Goal: Task Accomplishment & Management: Complete application form

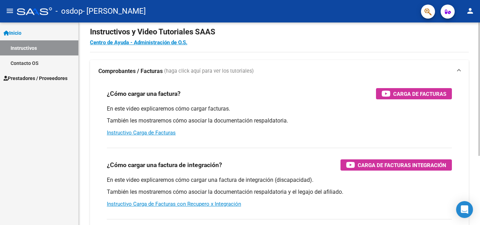
scroll to position [35, 0]
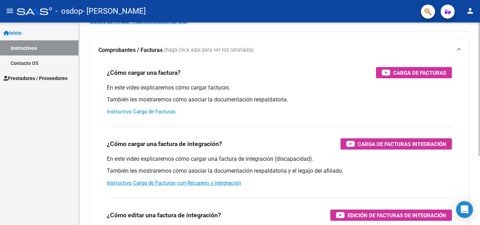
click at [152, 109] on div "En este video explicaremos cómo cargar facturas. También les mostraremos cómo a…" at bounding box center [279, 100] width 345 height 32
click at [154, 110] on link "Instructivo Carga de Facturas" at bounding box center [141, 112] width 69 height 6
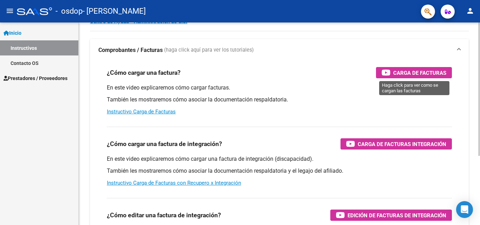
click at [402, 76] on span "Carga de Facturas" at bounding box center [419, 73] width 53 height 9
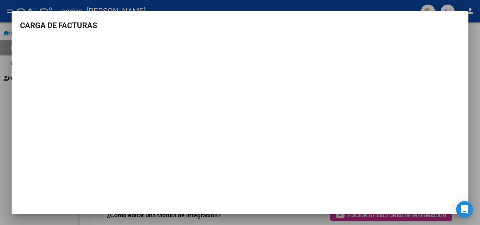
click at [241, 8] on div at bounding box center [240, 112] width 480 height 225
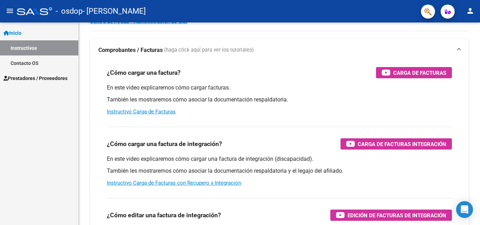
click at [243, 4] on div "- osdop - [PERSON_NAME]" at bounding box center [216, 11] width 399 height 15
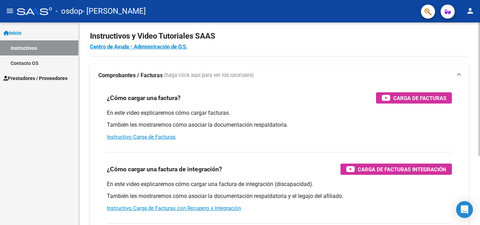
scroll to position [0, 0]
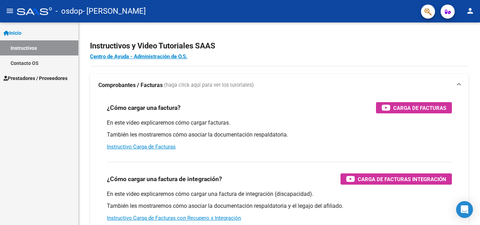
drag, startPoint x: 26, startPoint y: 88, endPoint x: 30, endPoint y: 81, distance: 8.5
click at [26, 88] on div "Inicio Instructivos Contacto OS Prestadores / Proveedores Facturas - Listado/Ca…" at bounding box center [39, 123] width 78 height 203
click at [31, 80] on span "Prestadores / Proveedores" at bounding box center [36, 79] width 64 height 8
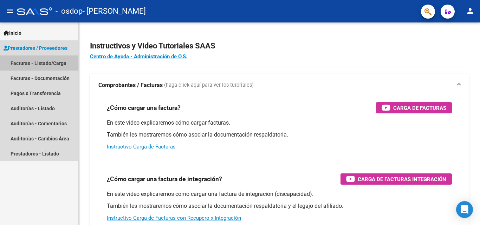
click at [36, 65] on link "Facturas - Listado/Carga" at bounding box center [39, 63] width 78 height 15
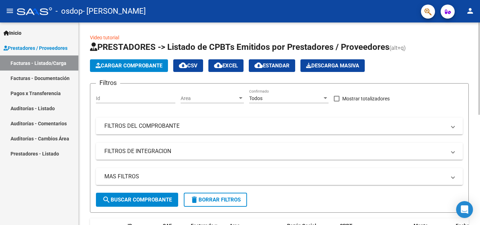
click at [135, 65] on span "Cargar Comprobante" at bounding box center [129, 66] width 67 height 6
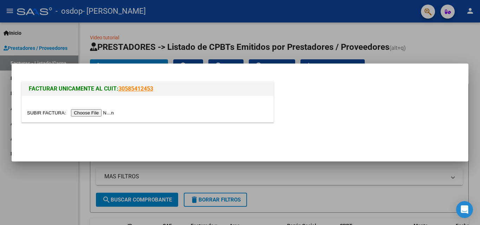
click at [96, 111] on input "file" at bounding box center [71, 112] width 89 height 7
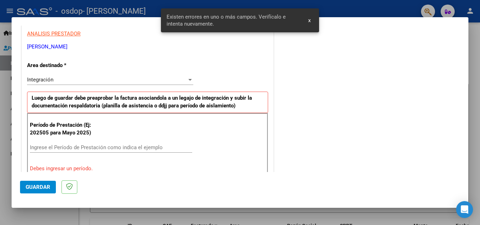
scroll to position [123, 0]
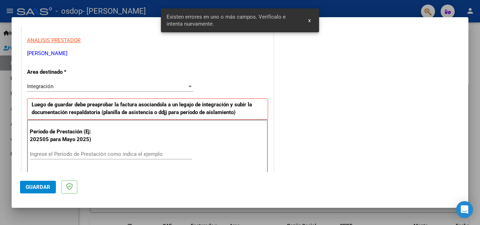
click at [107, 86] on div "Integración" at bounding box center [107, 86] width 160 height 6
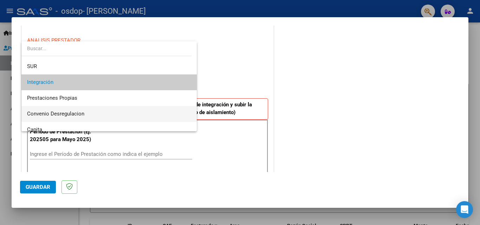
scroll to position [52, 0]
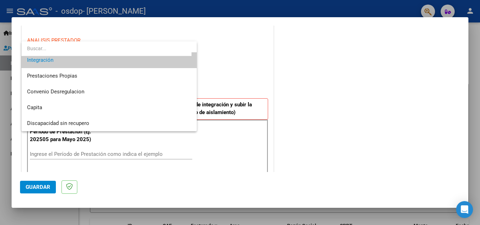
click at [285, 118] on div at bounding box center [240, 112] width 480 height 225
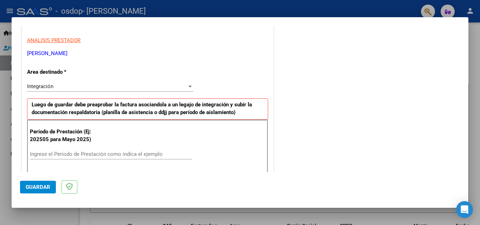
click at [326, 142] on div "COMENTARIOS Comentarios del Prestador / Gerenciador:" at bounding box center [367, 224] width 185 height 629
click at [165, 92] on div "Integración Seleccionar Area" at bounding box center [110, 89] width 166 height 17
click at [166, 91] on div "Integración Seleccionar Area" at bounding box center [110, 86] width 166 height 11
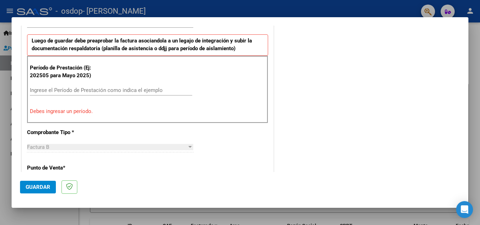
scroll to position [139, 0]
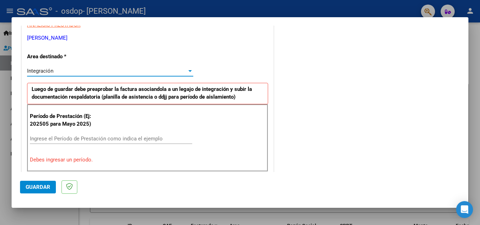
click at [71, 71] on div "Integración" at bounding box center [107, 71] width 160 height 6
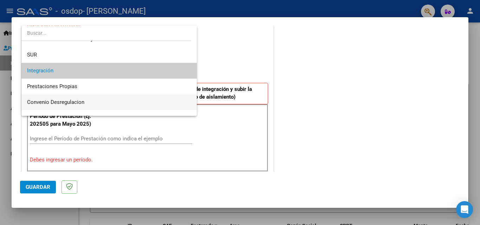
scroll to position [52, 0]
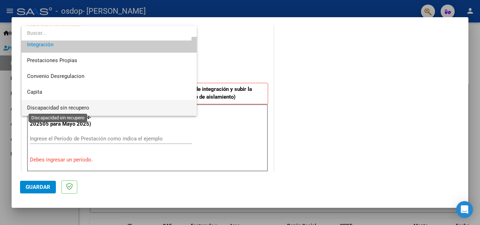
click at [79, 107] on span "Discapacidad sin recupero" at bounding box center [58, 108] width 62 height 6
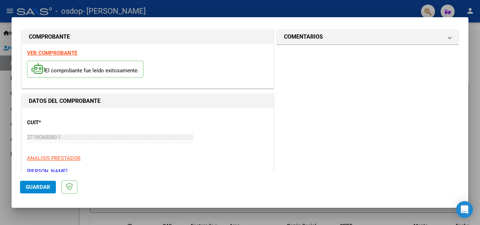
scroll to position [0, 0]
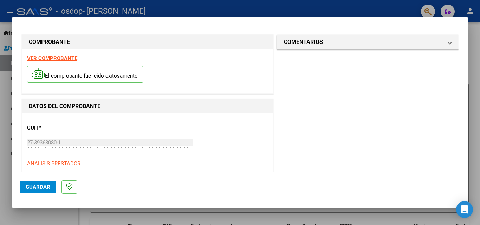
click at [46, 189] on span "Guardar" at bounding box center [38, 187] width 25 height 6
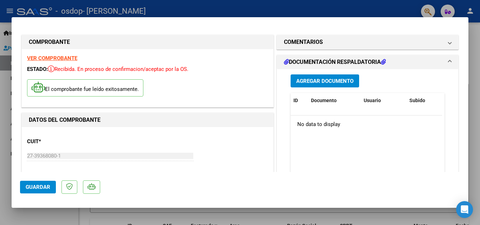
click at [48, 187] on span "Guardar" at bounding box center [38, 187] width 25 height 6
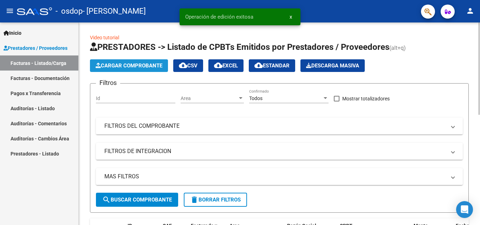
click at [129, 68] on span "Cargar Comprobante" at bounding box center [129, 66] width 67 height 6
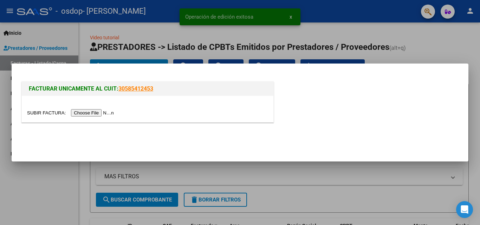
click at [97, 113] on input "file" at bounding box center [71, 112] width 89 height 7
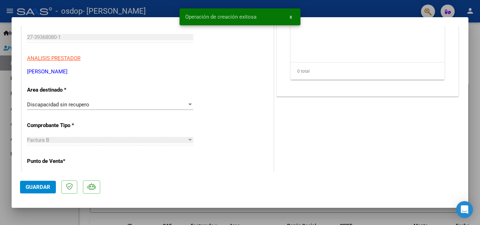
scroll to position [141, 0]
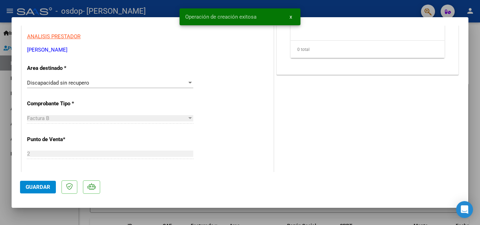
click at [56, 84] on span "Discapacidad sin recupero" at bounding box center [58, 83] width 62 height 6
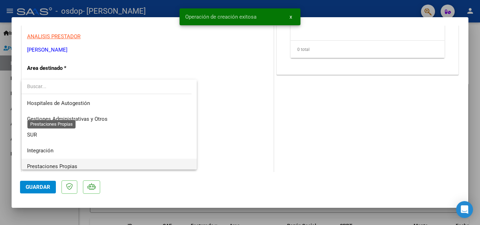
scroll to position [52, 0]
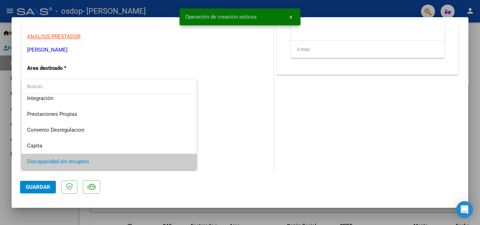
click at [72, 162] on span "Discapacidad sin recupero" at bounding box center [58, 161] width 62 height 6
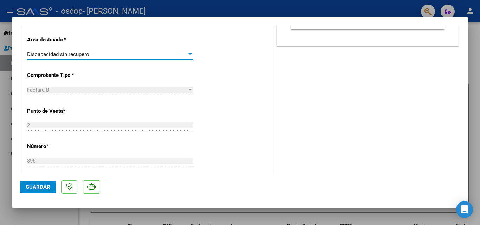
scroll to position [0, 0]
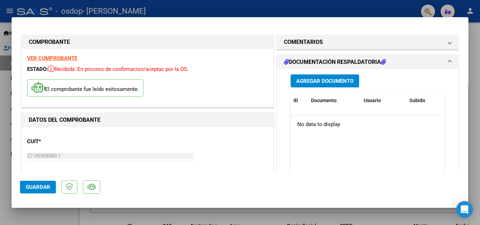
click at [38, 183] on button "Guardar" at bounding box center [38, 187] width 36 height 13
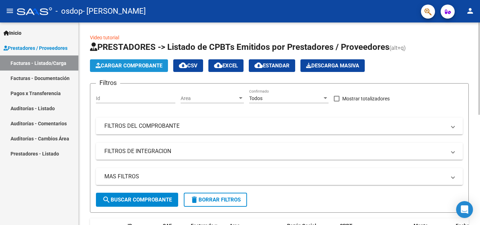
click at [120, 59] on button "Cargar Comprobante" at bounding box center [129, 65] width 78 height 13
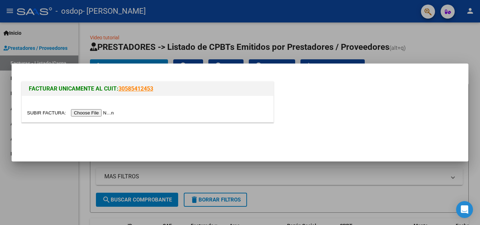
click at [80, 113] on input "file" at bounding box center [71, 112] width 89 height 7
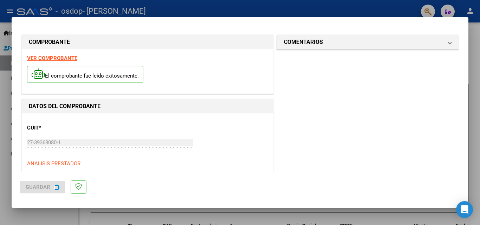
click at [79, 139] on div at bounding box center [240, 112] width 480 height 225
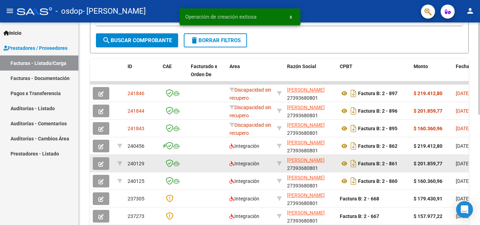
scroll to position [176, 0]
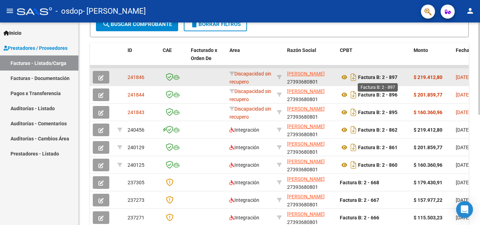
click at [372, 76] on strong "Factura B: 2 - 897" at bounding box center [377, 78] width 39 height 6
click at [99, 79] on icon "button" at bounding box center [100, 77] width 5 height 5
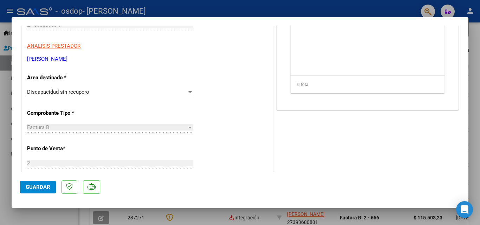
scroll to position [70, 0]
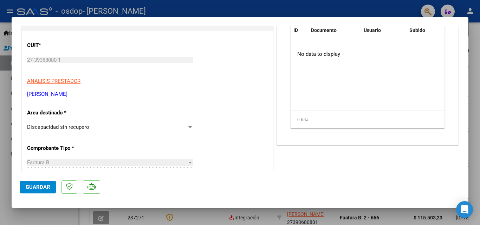
click at [70, 123] on div "Discapacidad sin recupero Seleccionar Area" at bounding box center [110, 127] width 166 height 11
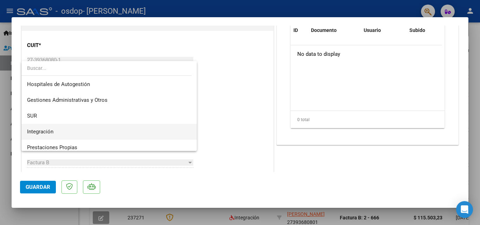
scroll to position [0, 0]
click at [66, 128] on span "Integración" at bounding box center [109, 132] width 164 height 16
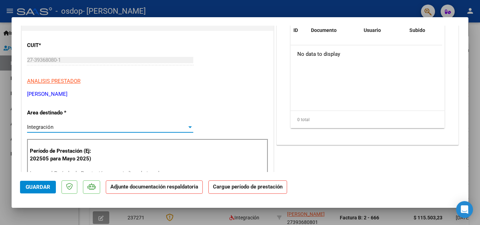
scroll to position [105, 0]
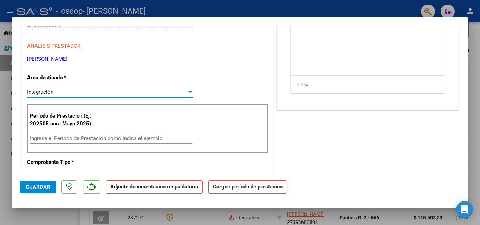
click at [44, 186] on span "Guardar" at bounding box center [38, 187] width 25 height 6
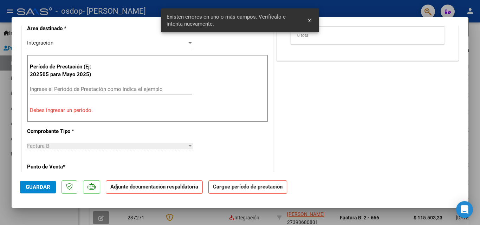
scroll to position [173, 0]
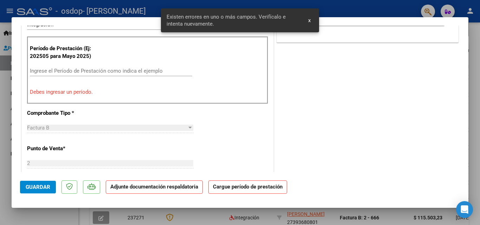
click at [66, 84] on div "Período de Prestación (Ej: 202505 para [DATE]) Ingrese el Período de Prestación…" at bounding box center [147, 70] width 241 height 67
click at [72, 91] on p "Debes ingresar un período." at bounding box center [147, 92] width 235 height 8
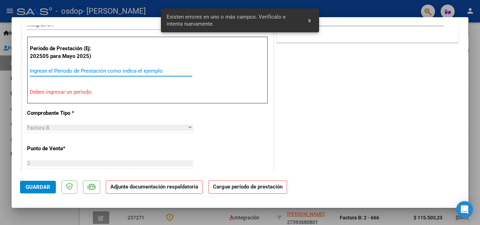
click at [77, 71] on input "Ingrese el Período de Prestación como indica el ejemplo" at bounding box center [111, 71] width 162 height 6
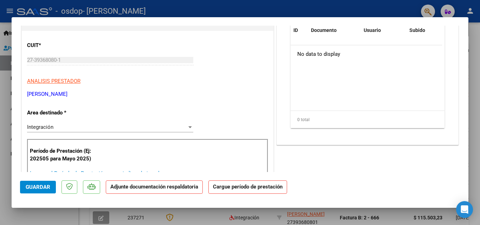
scroll to position [67, 0]
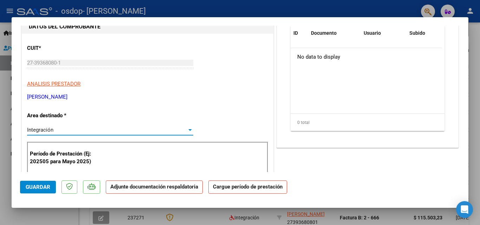
click at [179, 129] on div "Integración" at bounding box center [107, 130] width 160 height 6
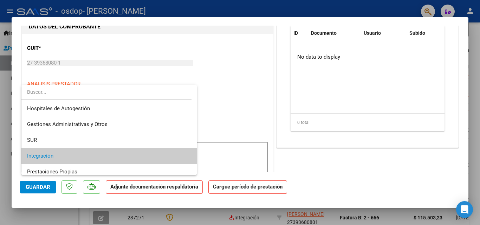
scroll to position [26, 0]
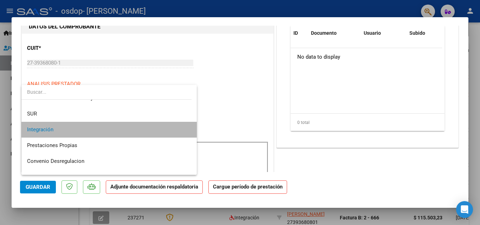
click at [179, 131] on span "Integración" at bounding box center [109, 130] width 164 height 16
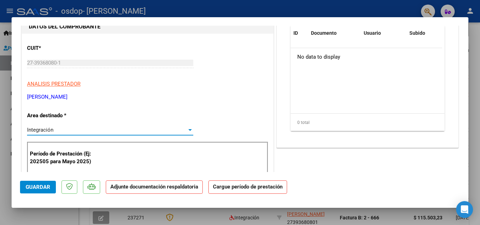
scroll to position [103, 0]
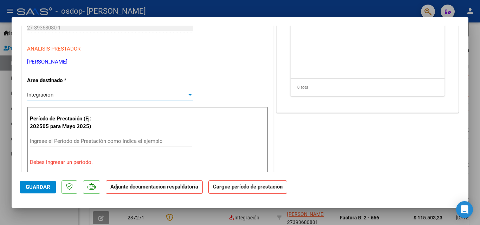
click at [95, 139] on input "Ingrese el Período de Prestación como indica el ejemplo" at bounding box center [111, 141] width 162 height 6
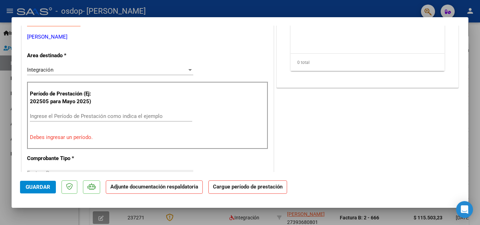
scroll to position [138, 0]
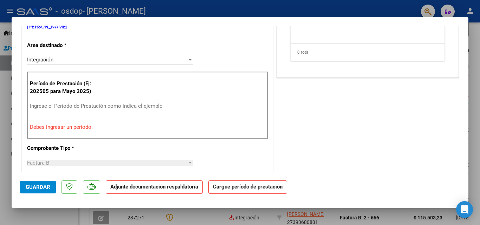
click at [84, 103] on input "Ingrese el Período de Prestación como indica el ejemplo" at bounding box center [111, 106] width 162 height 6
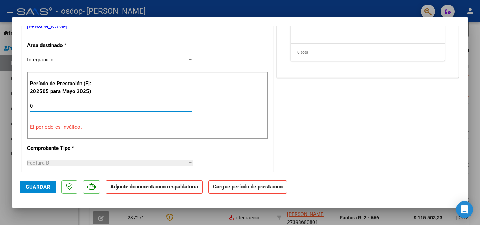
type input "08"
click at [37, 186] on span "Guardar" at bounding box center [38, 187] width 25 height 6
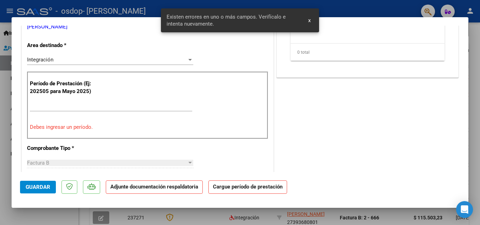
click at [36, 105] on input "Ingrese el Período de Prestación como indica el ejemplo" at bounding box center [111, 106] width 162 height 6
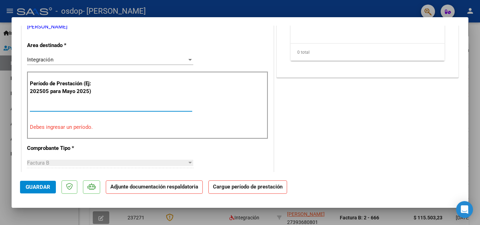
click at [97, 106] on input "Ingrese el Período de Prestación como indica el ejemplo" at bounding box center [111, 106] width 162 height 6
click at [97, 89] on p "Período de Prestación (Ej: 202505 para Mayo 2025)" at bounding box center [65, 88] width 71 height 16
click at [84, 86] on p "Período de Prestación (Ej: 202505 para Mayo 2025)" at bounding box center [65, 88] width 71 height 16
click at [65, 104] on input "Ingrese el Período de Prestación como indica el ejemplo" at bounding box center [111, 106] width 162 height 6
type input "0"
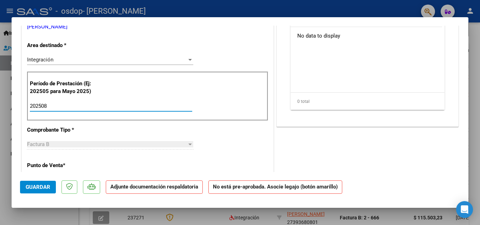
type input "202508"
click at [40, 188] on span "Guardar" at bounding box center [38, 187] width 25 height 6
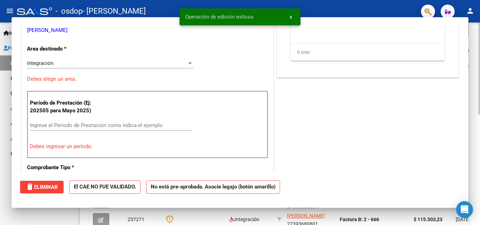
scroll to position [0, 0]
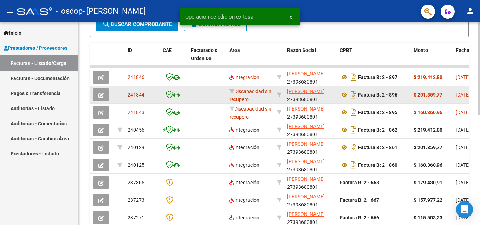
click at [102, 94] on icon "button" at bounding box center [100, 95] width 5 height 5
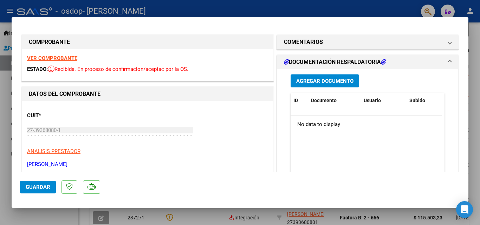
scroll to position [70, 0]
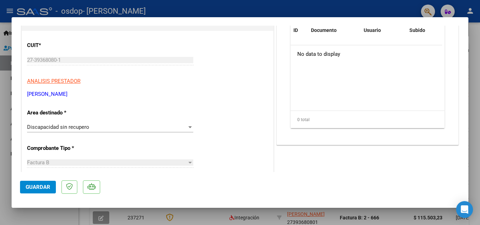
click at [75, 127] on span "Discapacidad sin recupero" at bounding box center [58, 127] width 62 height 6
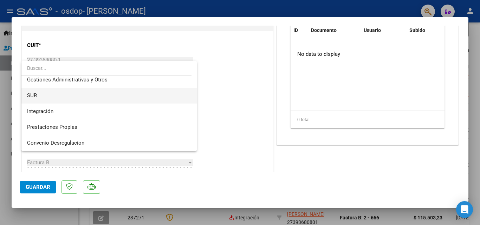
scroll to position [0, 0]
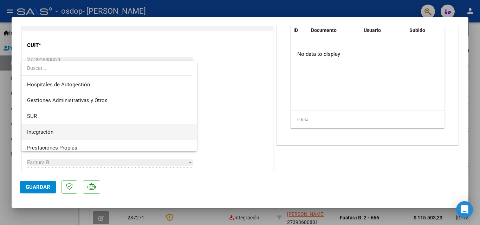
click at [57, 132] on span "Integración" at bounding box center [109, 132] width 164 height 16
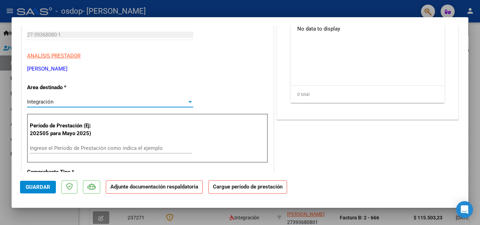
scroll to position [141, 0]
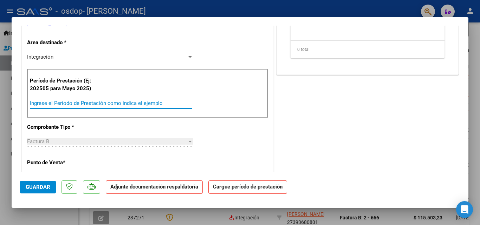
click at [55, 102] on input "Ingrese el Período de Prestación como indica el ejemplo" at bounding box center [111, 103] width 162 height 6
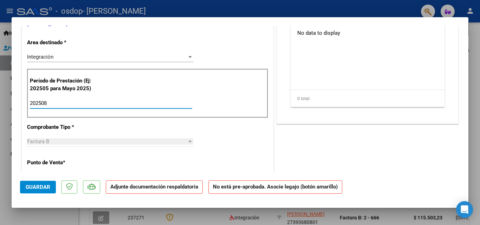
type input "202508"
click at [32, 188] on span "Guardar" at bounding box center [38, 187] width 25 height 6
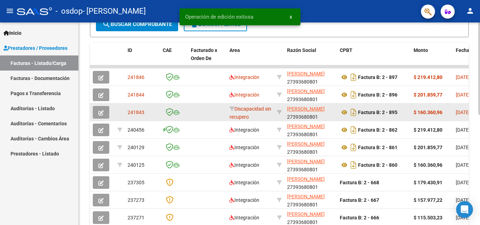
click at [108, 110] on button "button" at bounding box center [101, 112] width 17 height 13
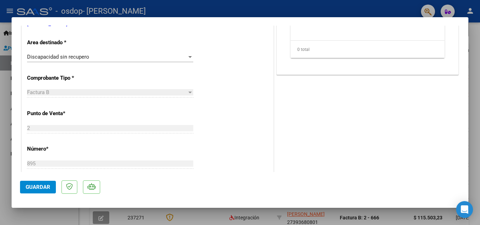
click at [60, 52] on div "Discapacidad sin recupero Seleccionar Area" at bounding box center [110, 57] width 166 height 11
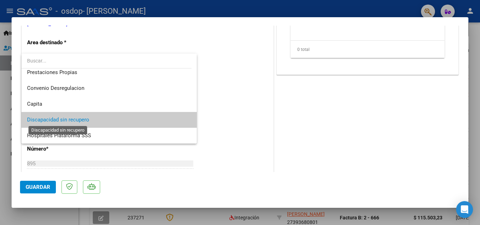
scroll to position [0, 0]
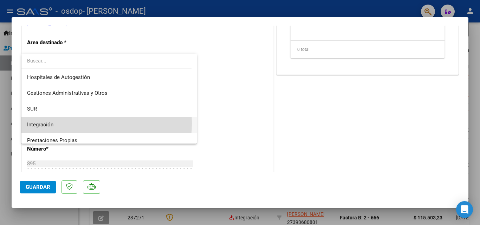
click at [56, 123] on span "Integración" at bounding box center [109, 125] width 164 height 16
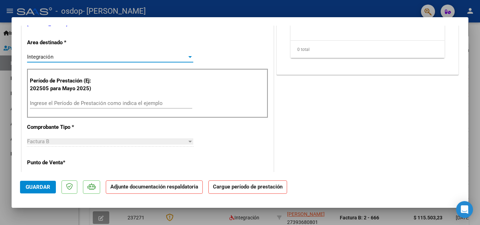
click at [66, 107] on div "Ingrese el Período de Prestación como indica el ejemplo" at bounding box center [111, 103] width 162 height 11
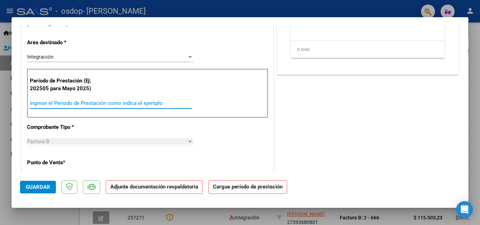
click at [69, 103] on input "Ingrese el Período de Prestación como indica el ejemplo" at bounding box center [111, 103] width 162 height 6
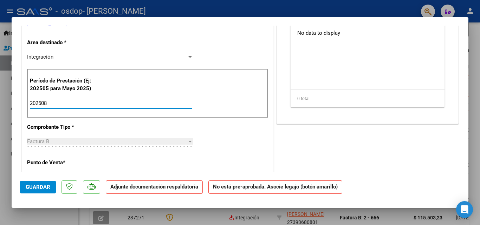
type input "202508"
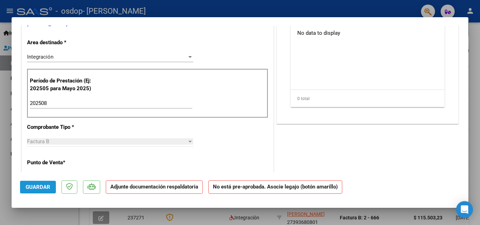
click at [41, 190] on span "Guardar" at bounding box center [38, 187] width 25 height 6
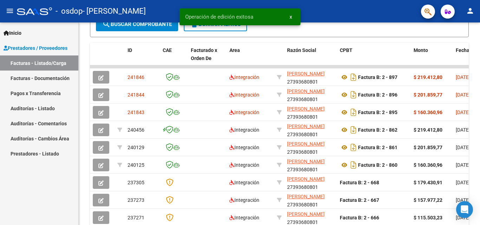
drag, startPoint x: 19, startPoint y: 38, endPoint x: 16, endPoint y: 37, distance: 3.8
click at [19, 38] on link "Inicio" at bounding box center [39, 32] width 78 height 15
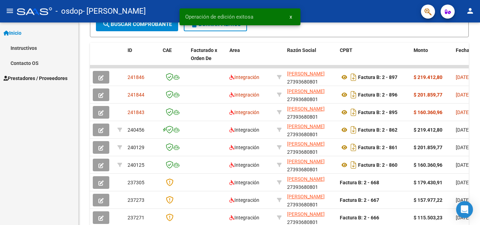
click at [28, 21] on mat-toolbar "menu - osdop - [PERSON_NAME] person" at bounding box center [240, 11] width 480 height 22
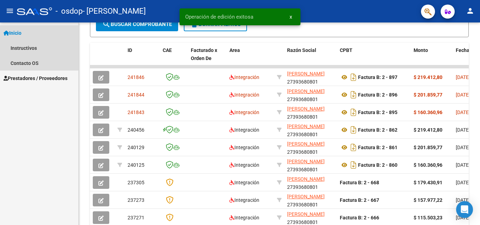
click at [21, 34] on span "Inicio" at bounding box center [13, 33] width 18 height 8
